Goal: Transaction & Acquisition: Subscribe to service/newsletter

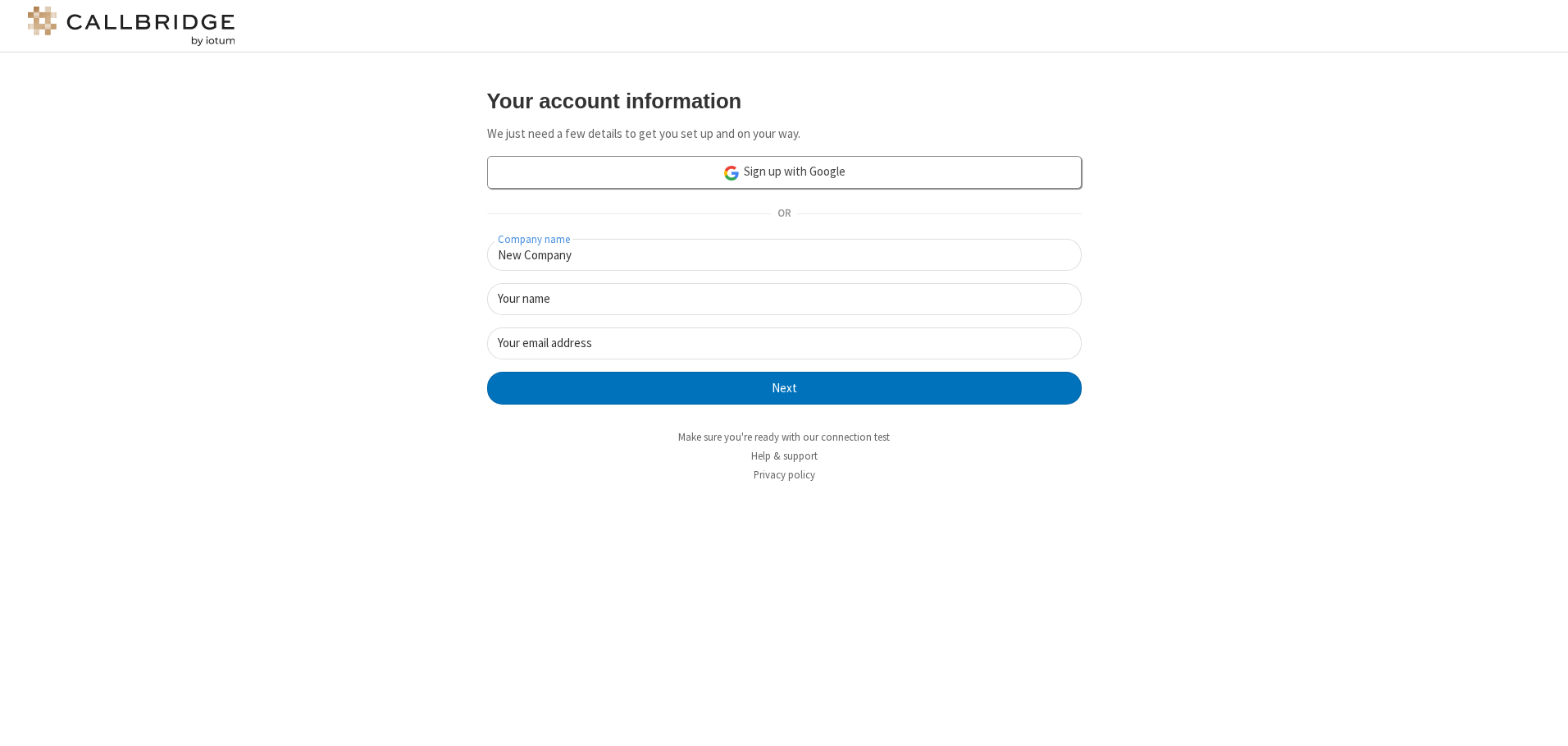
type input "New Company"
type input "New User"
type input "[EMAIL_ADDRESS][DOMAIN_NAME]"
click button "Next" at bounding box center [784, 388] width 595 height 33
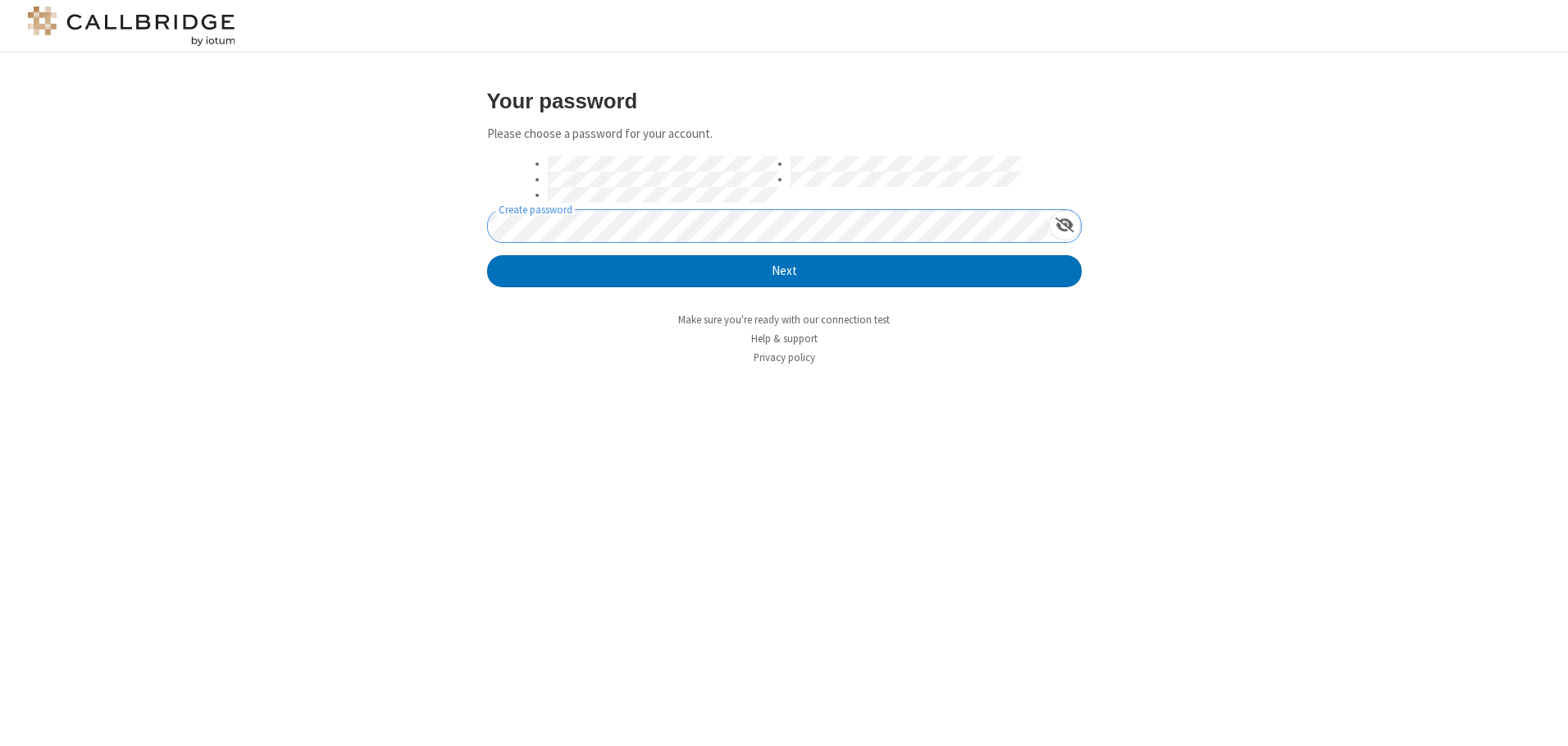
click button "Next" at bounding box center [784, 272] width 595 height 33
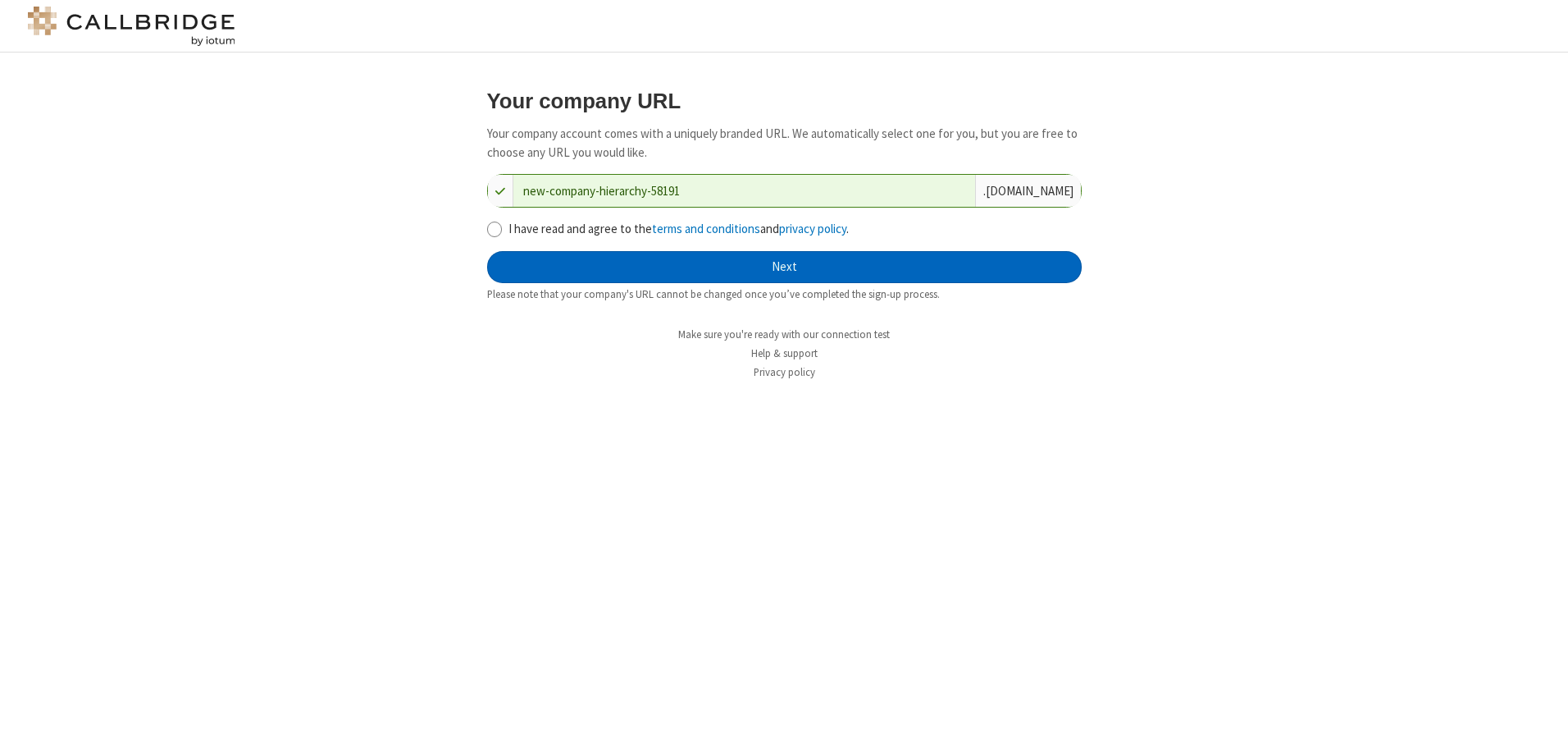
click at [784, 266] on button "Next" at bounding box center [784, 267] width 595 height 33
